Goal: Transaction & Acquisition: Subscribe to service/newsletter

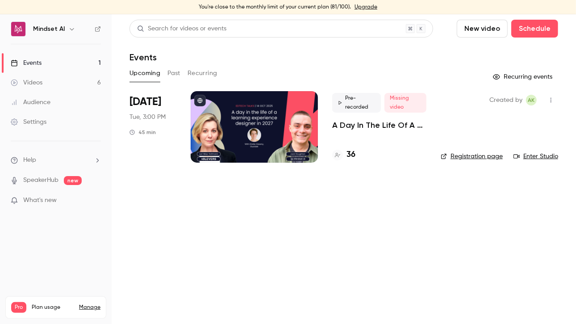
click at [86, 303] on link "Manage" at bounding box center [89, 306] width 21 height 7
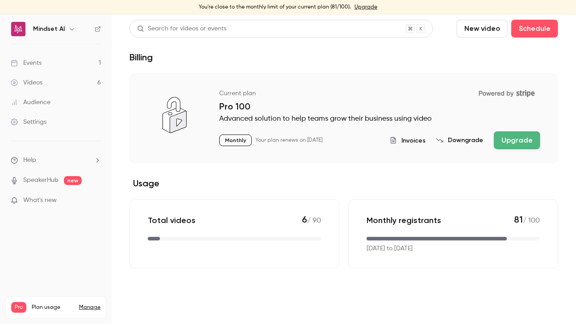
click at [524, 143] on button "Upgrade" at bounding box center [517, 140] width 46 height 18
